Goal: Information Seeking & Learning: Learn about a topic

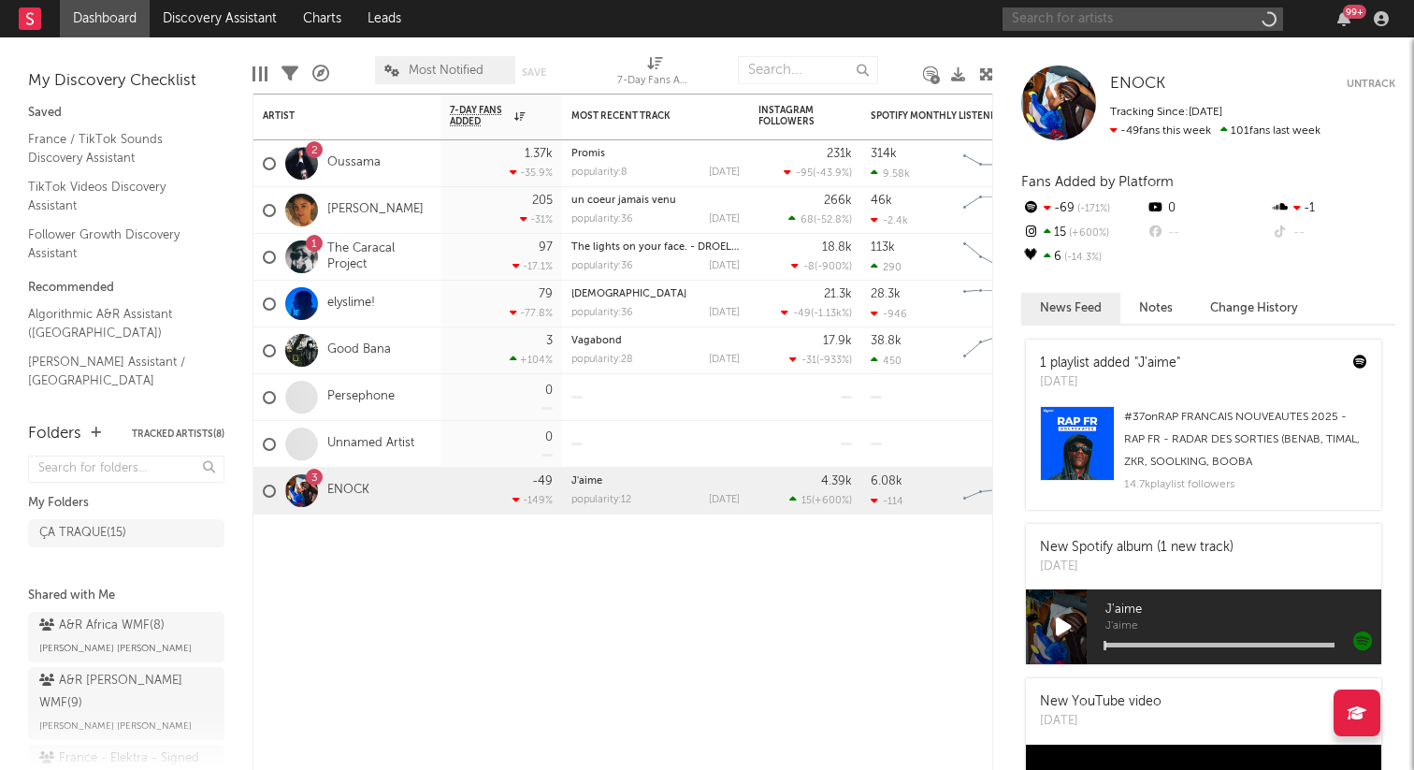
click at [1039, 18] on input "text" at bounding box center [1142, 18] width 281 height 23
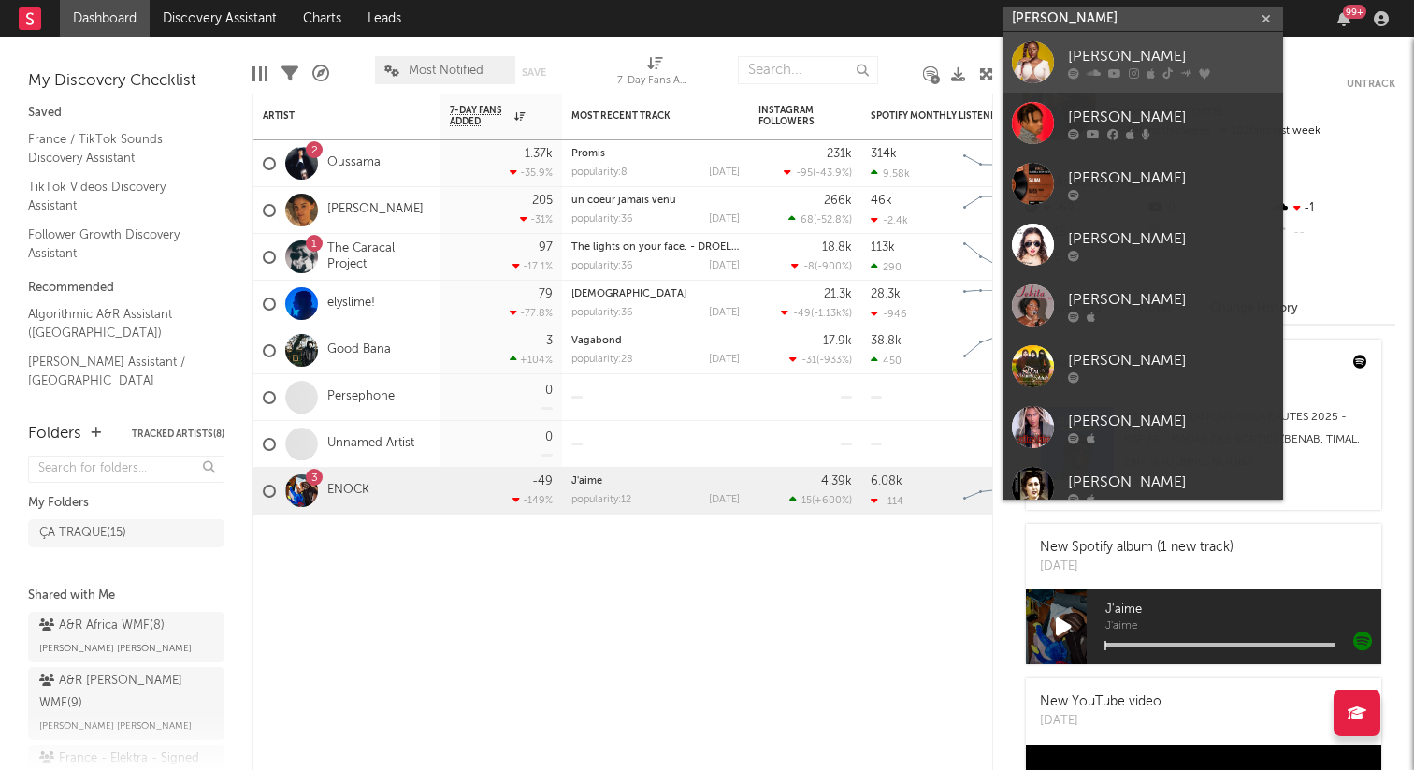
type input "[PERSON_NAME]"
click at [1088, 48] on div "[PERSON_NAME]" at bounding box center [1171, 56] width 206 height 22
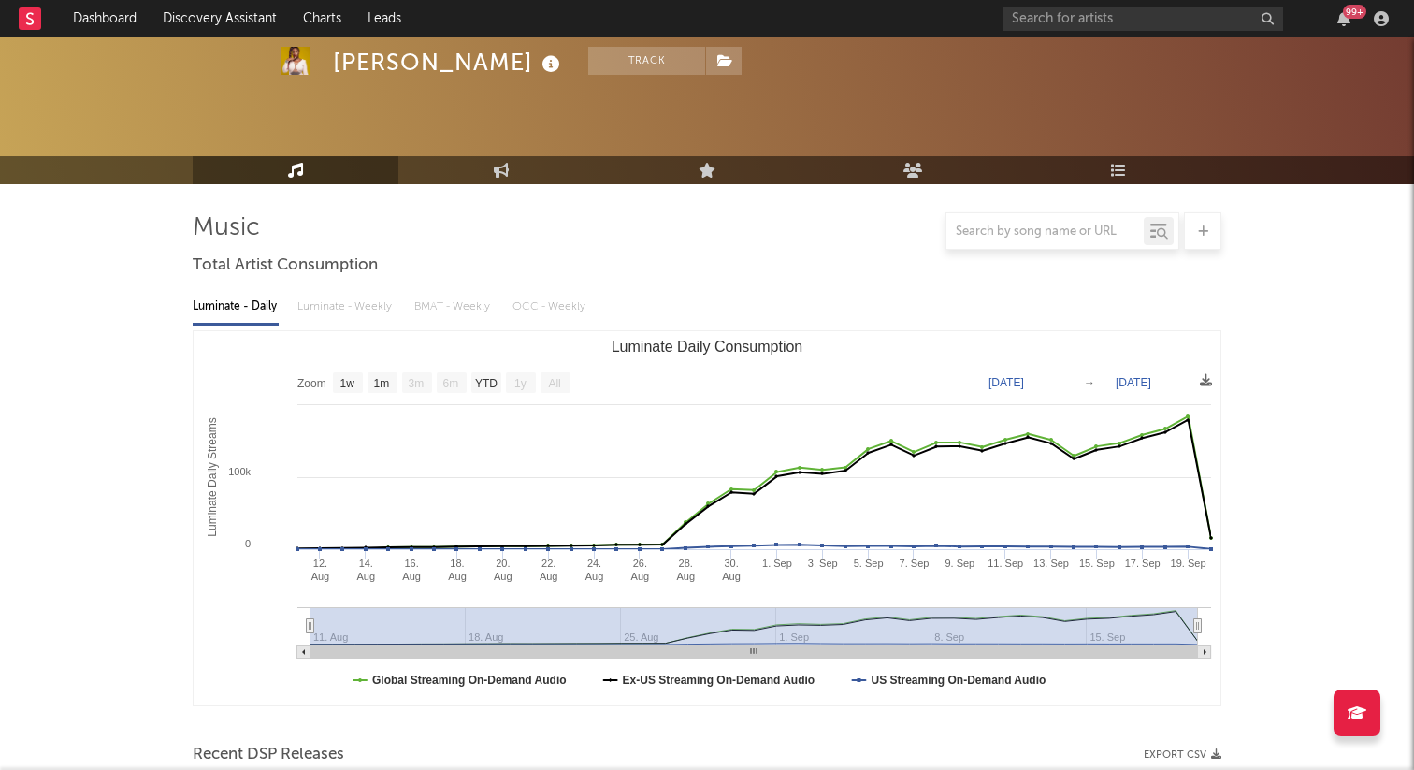
scroll to position [174, 0]
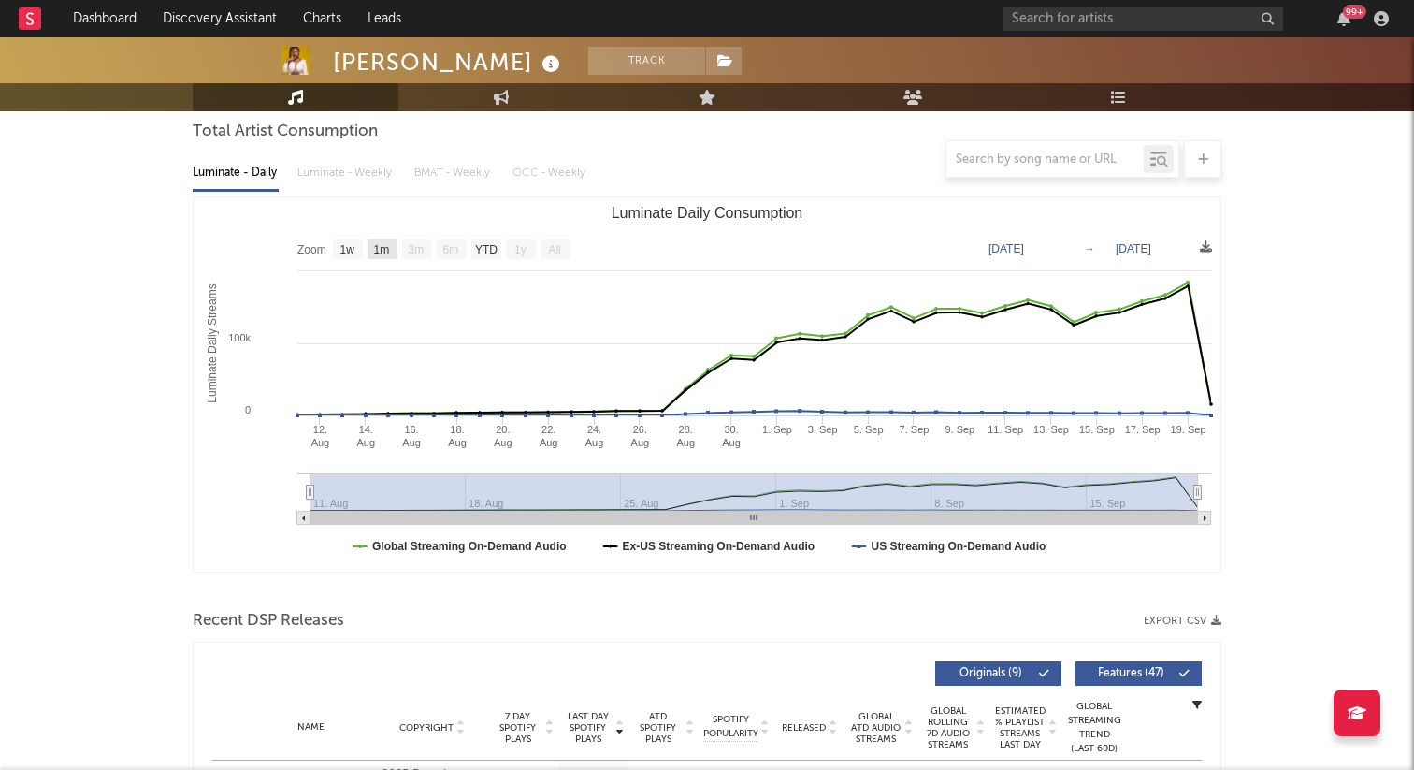
click at [382, 246] on text "1m" at bounding box center [382, 249] width 16 height 13
select select "1m"
type input "[DATE]"
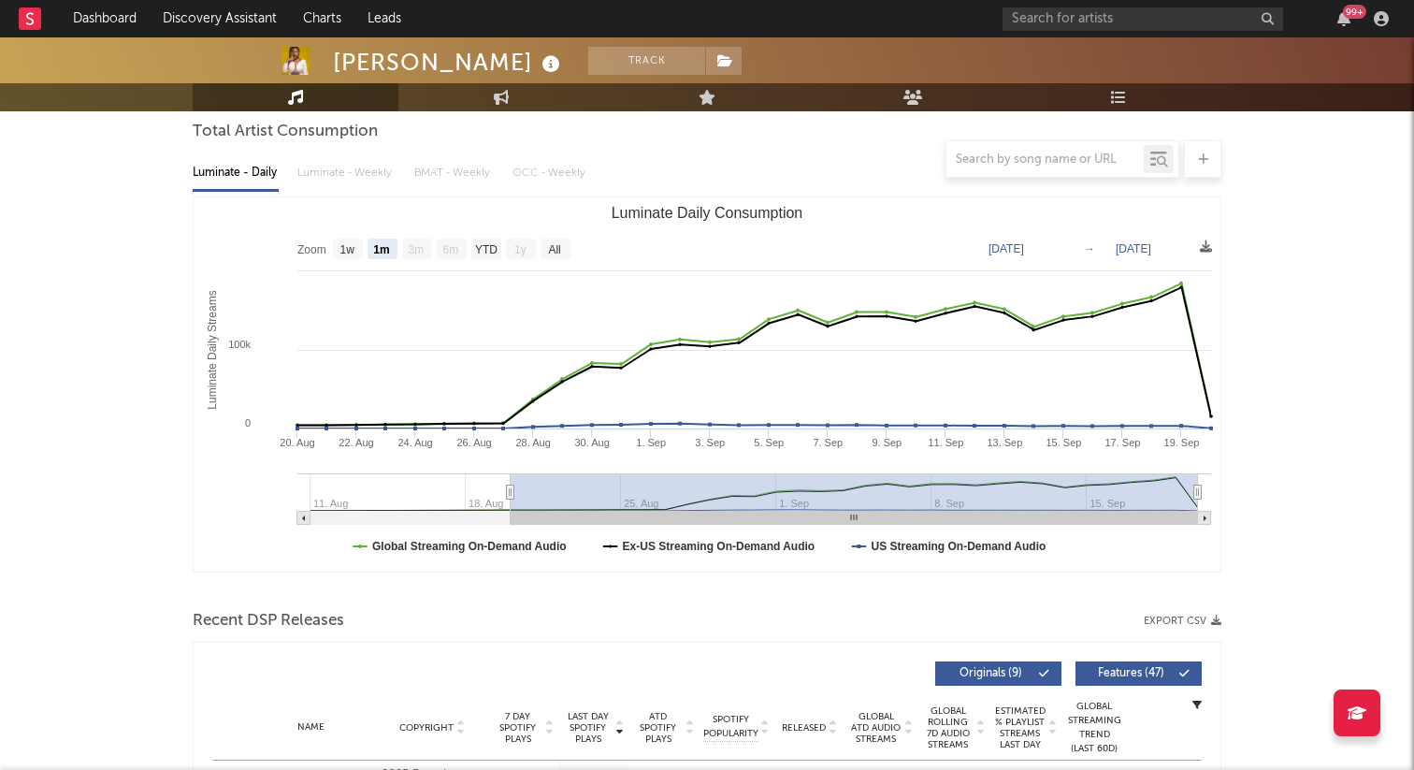
click at [382, 247] on text "1m" at bounding box center [381, 249] width 16 height 13
click at [342, 252] on text "1w" at bounding box center [347, 249] width 15 height 13
select select "1w"
type input "[DATE]"
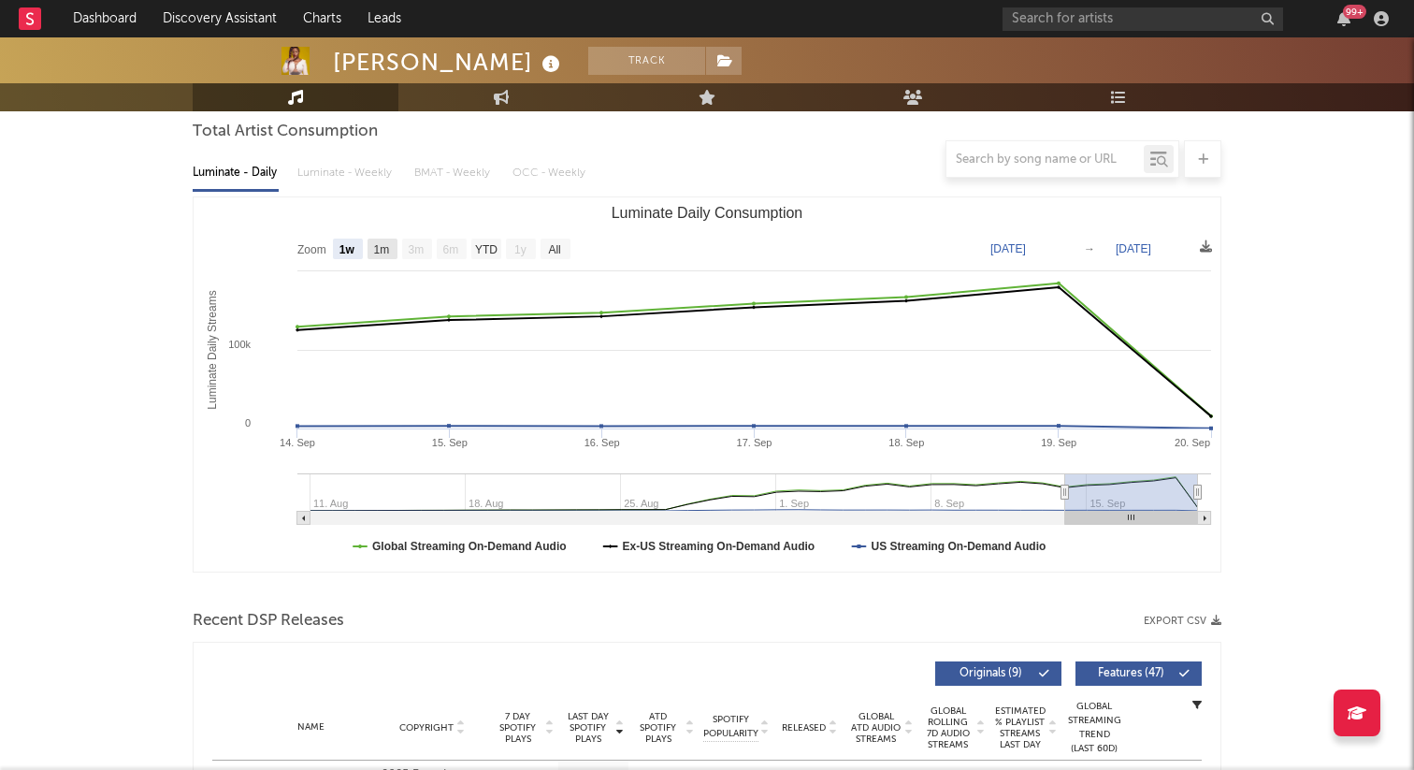
click at [377, 251] on text "1m" at bounding box center [382, 249] width 16 height 13
select select "1m"
type input "[DATE]"
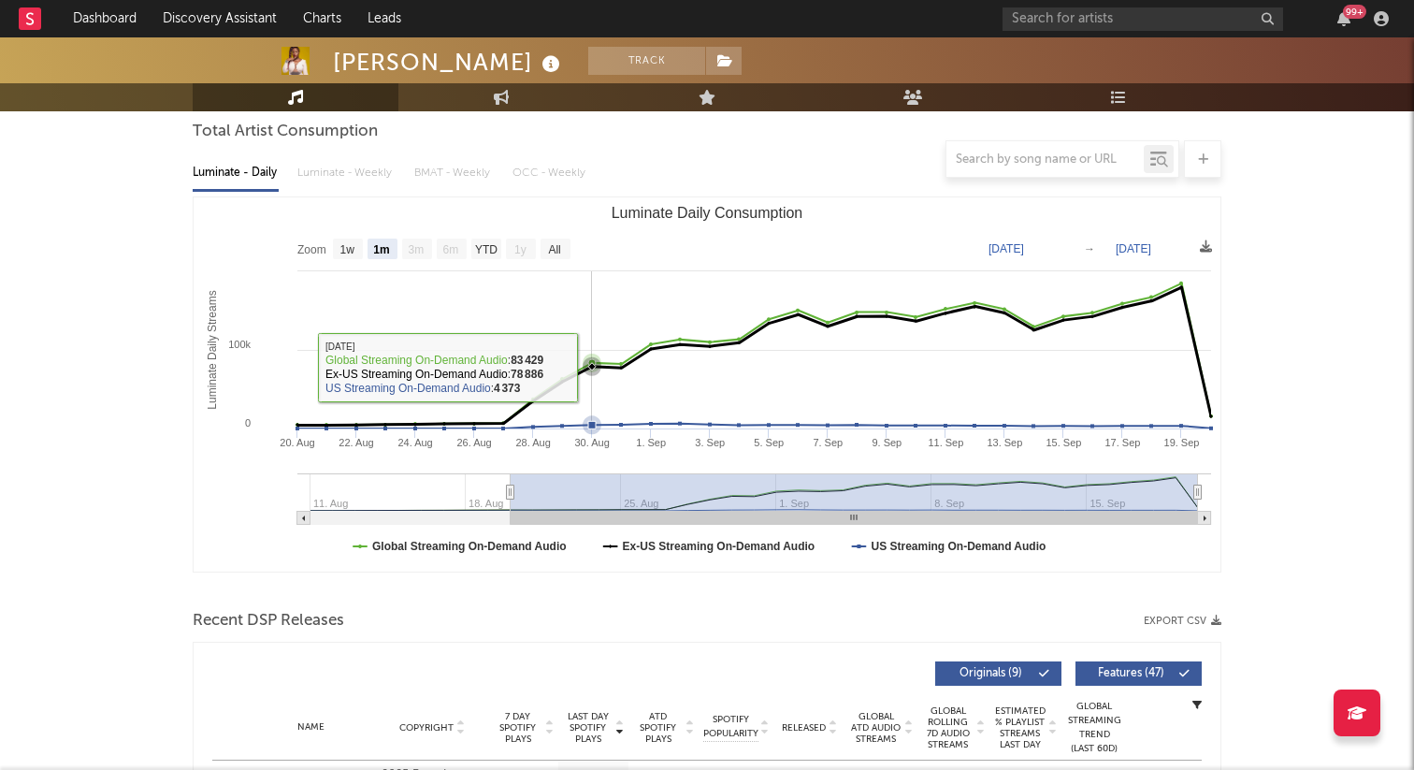
scroll to position [0, 0]
